Goal: Information Seeking & Learning: Learn about a topic

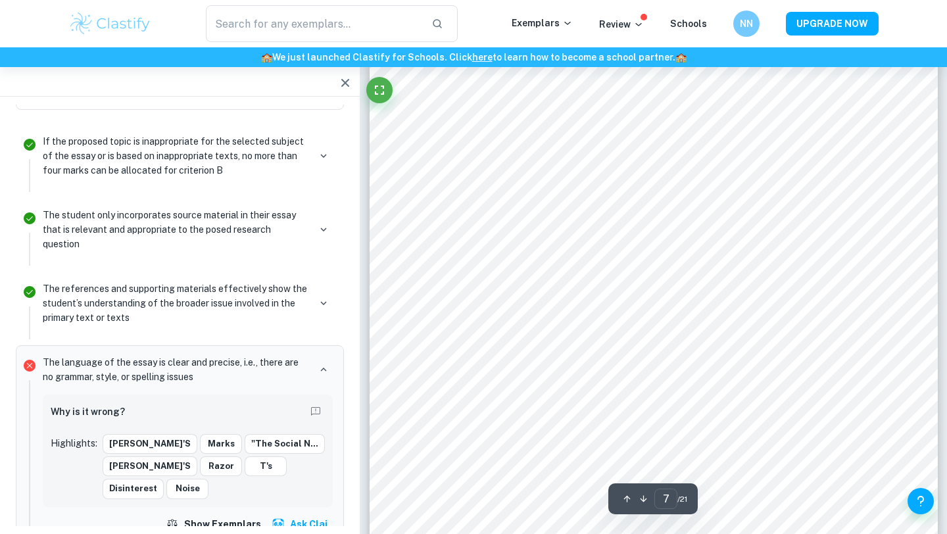
scroll to position [4662, 0]
click at [323, 364] on icon "button" at bounding box center [324, 370] width 12 height 12
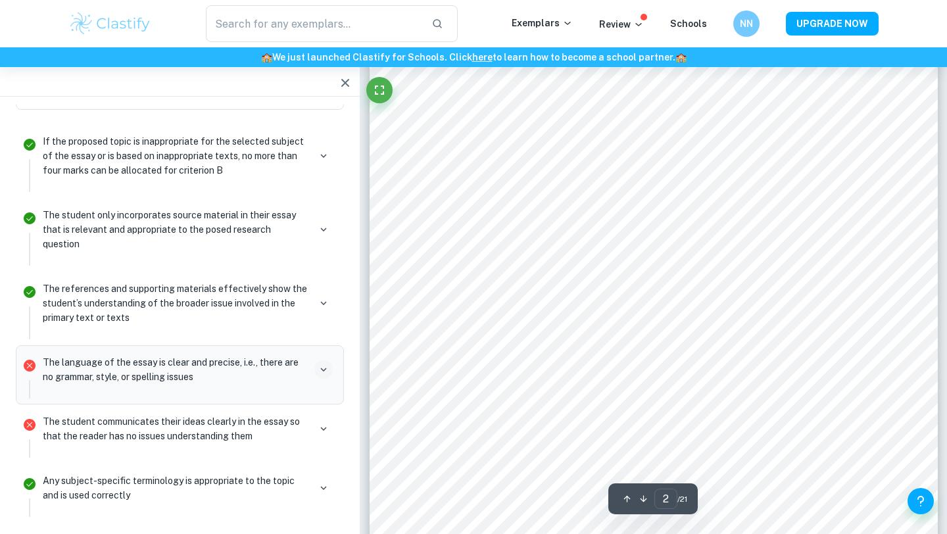
scroll to position [971, 0]
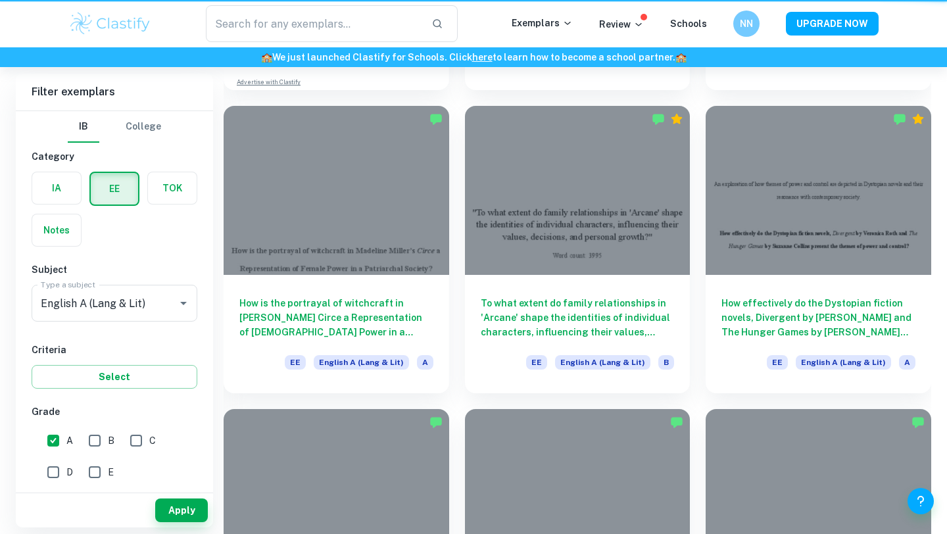
scroll to position [826, 0]
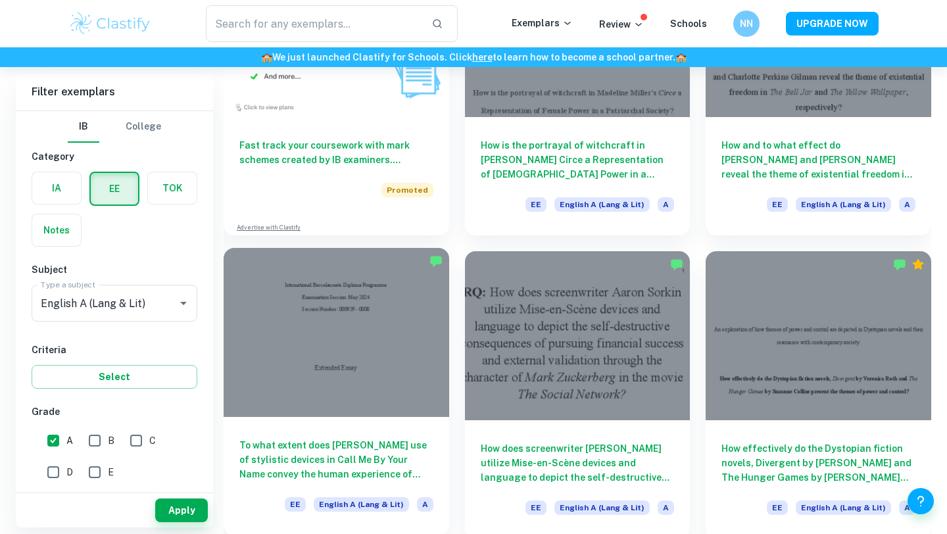
click at [362, 347] on div at bounding box center [337, 332] width 226 height 169
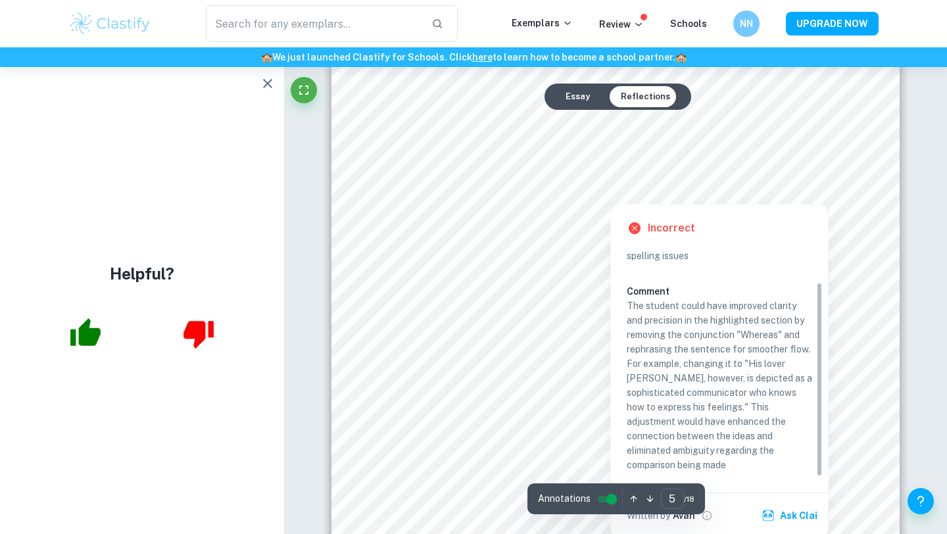
scroll to position [3503, 0]
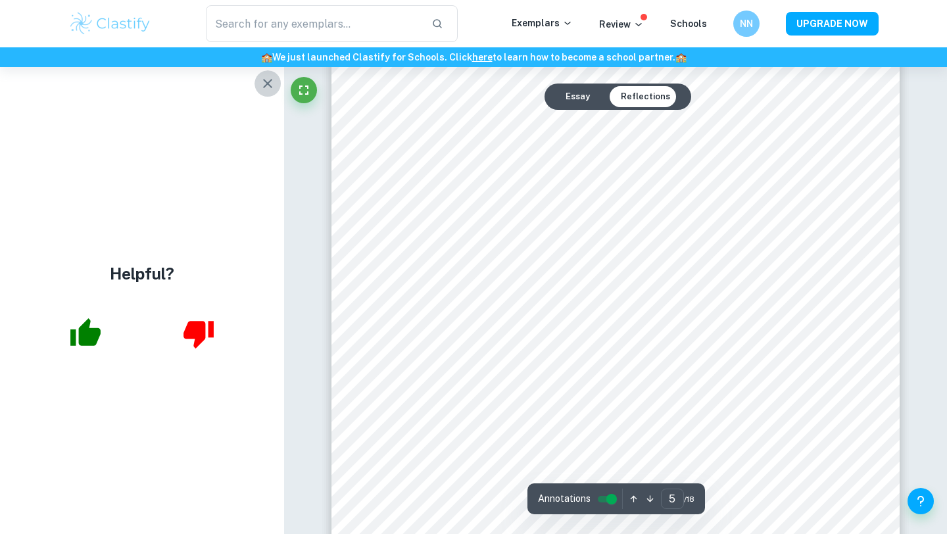
click at [265, 84] on icon "button" at bounding box center [268, 84] width 16 height 16
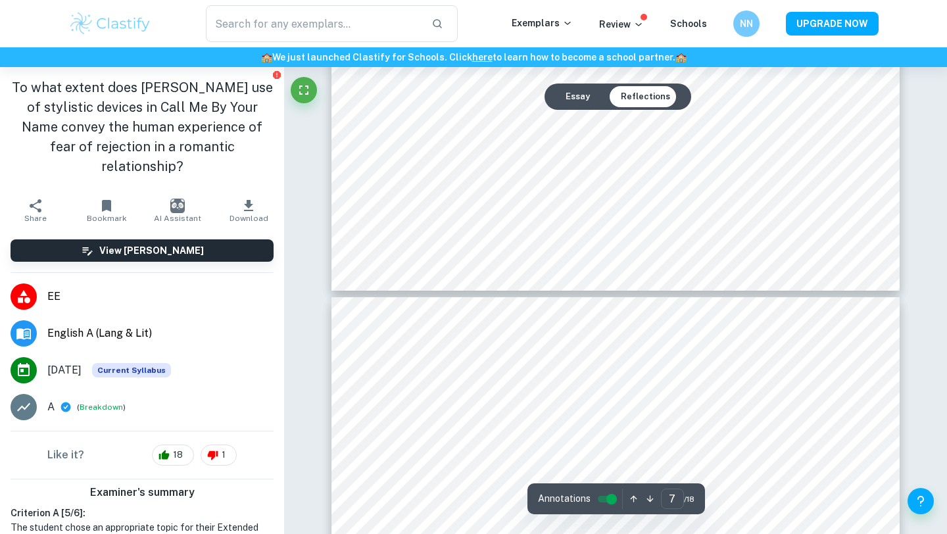
scroll to position [5633, 0]
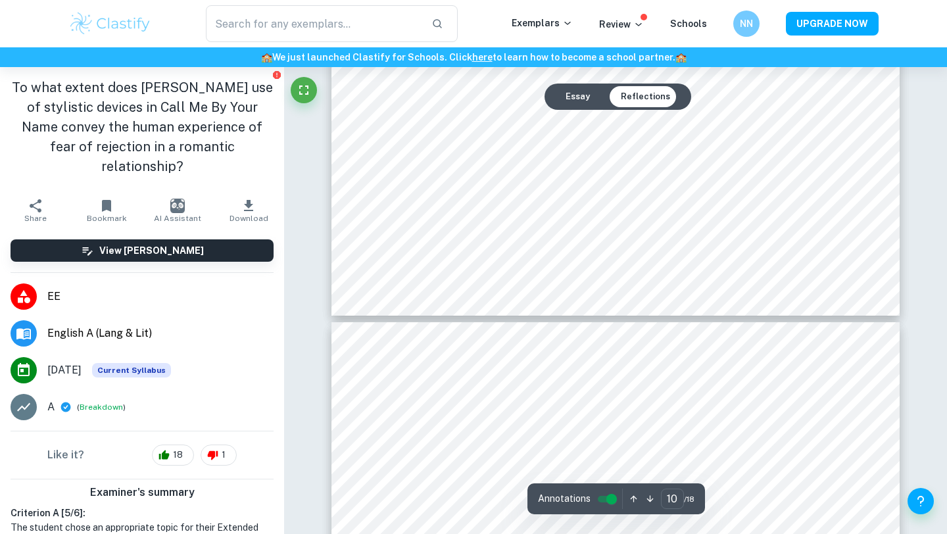
type input "11"
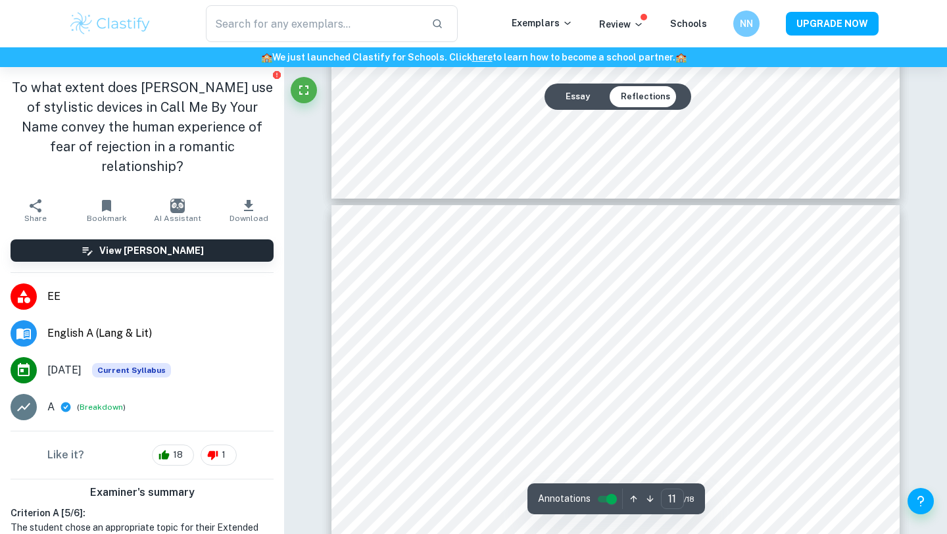
scroll to position [8340, 0]
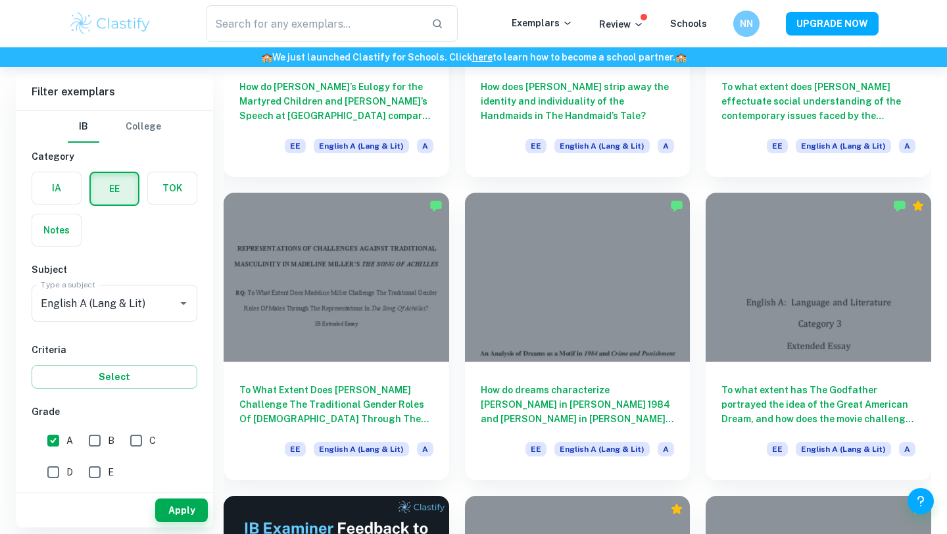
scroll to position [1530, 0]
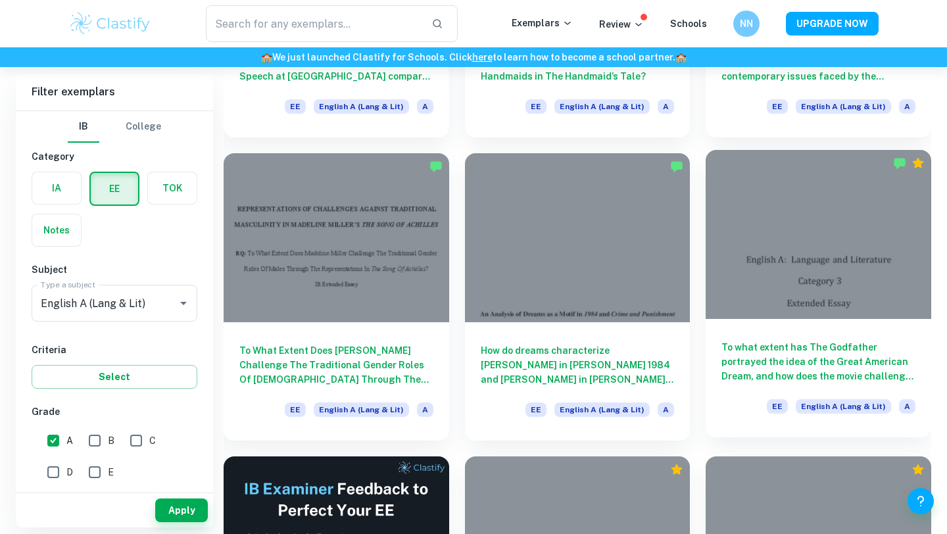
click at [852, 214] on div at bounding box center [819, 234] width 226 height 169
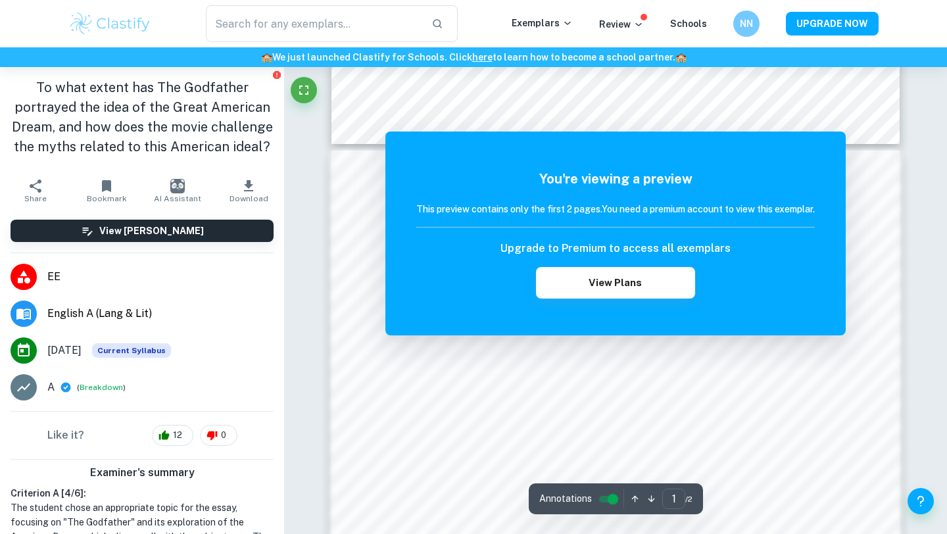
scroll to position [753, 0]
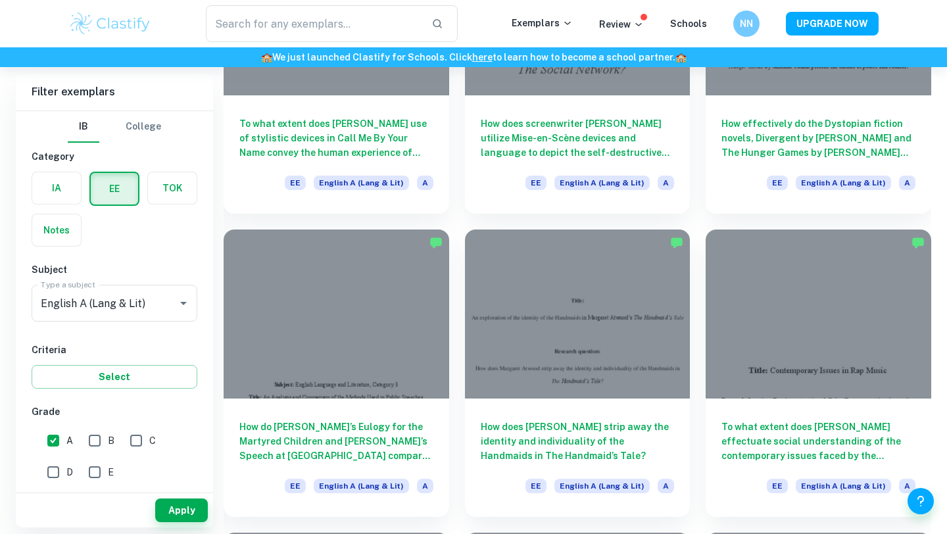
scroll to position [1151, 0]
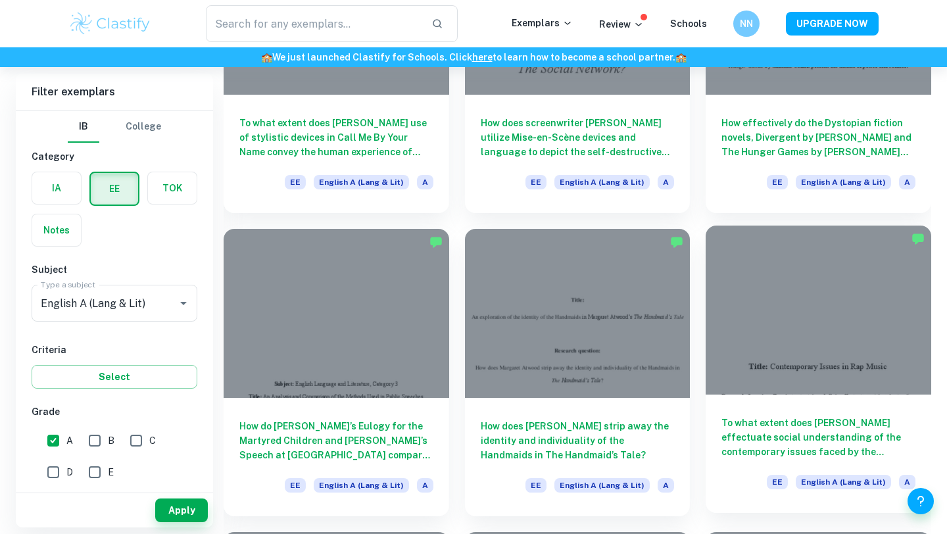
click at [903, 297] on div at bounding box center [819, 310] width 226 height 169
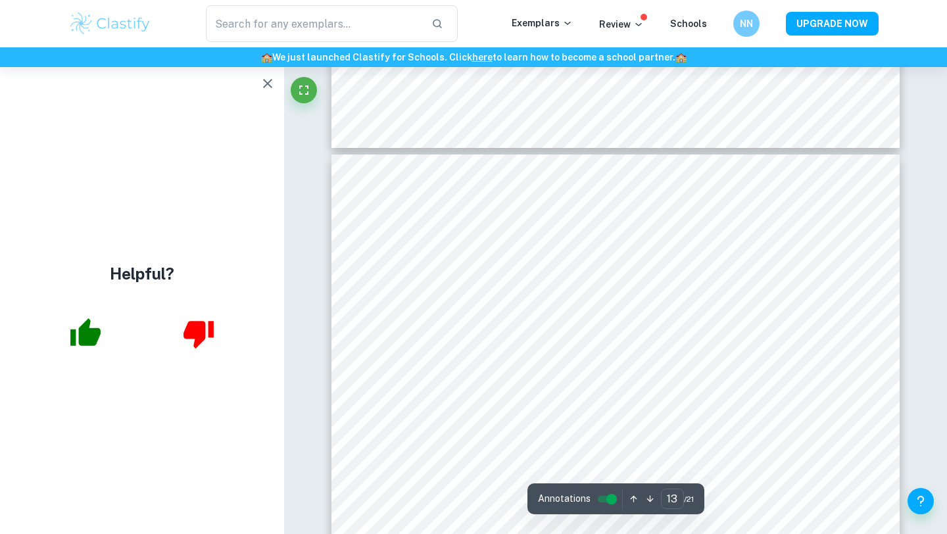
type input "12"
